Goal: Find specific page/section: Find specific page/section

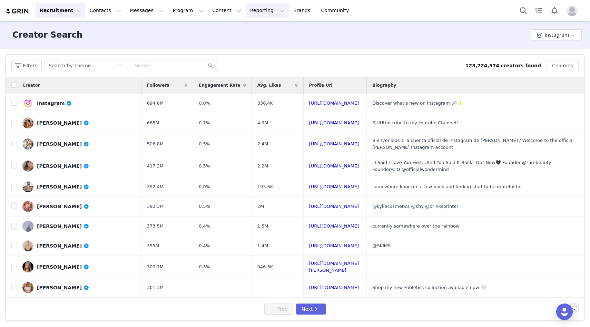
click at [246, 14] on button "Reporting Reporting" at bounding box center [267, 11] width 43 height 16
click at [248, 28] on p "Dashboard" at bounding box center [247, 30] width 26 height 7
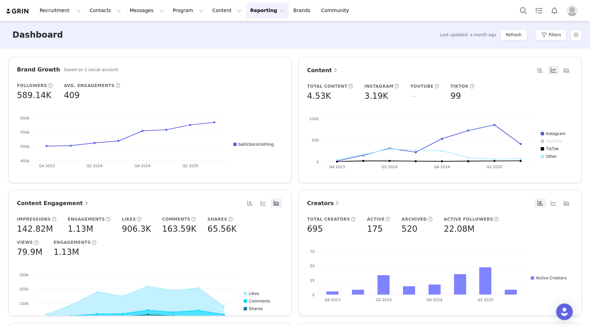
click at [323, 198] on div "Creators" at bounding box center [440, 202] width 266 height 9
click at [323, 202] on span "Creators" at bounding box center [323, 203] width 33 height 7
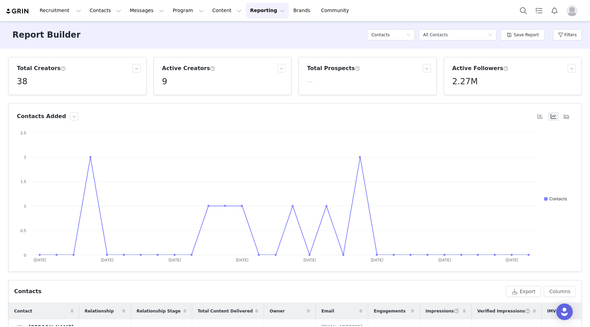
click at [70, 60] on article "Total Creators 38" at bounding box center [77, 76] width 138 height 38
click at [246, 7] on button "Reporting Reporting" at bounding box center [267, 11] width 43 height 16
click at [248, 31] on p "Dashboard" at bounding box center [247, 30] width 26 height 7
